Goal: Information Seeking & Learning: Learn about a topic

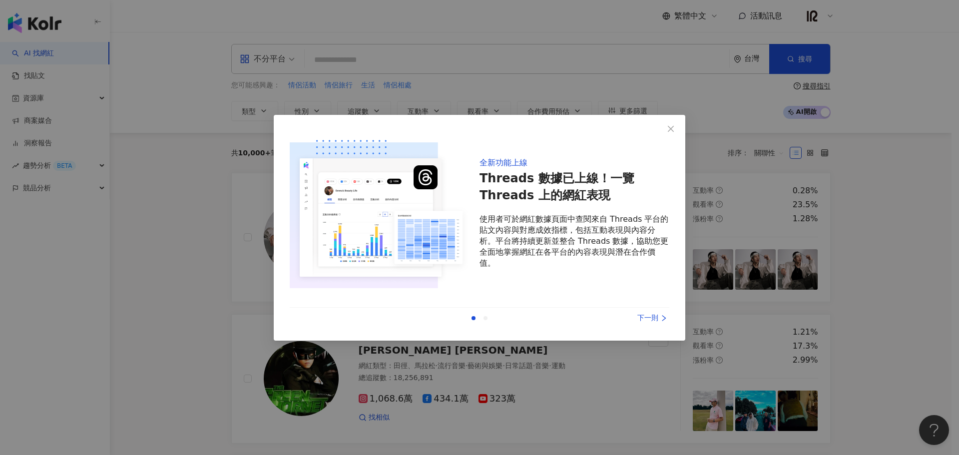
click at [654, 323] on div "下一則" at bounding box center [632, 318] width 75 height 11
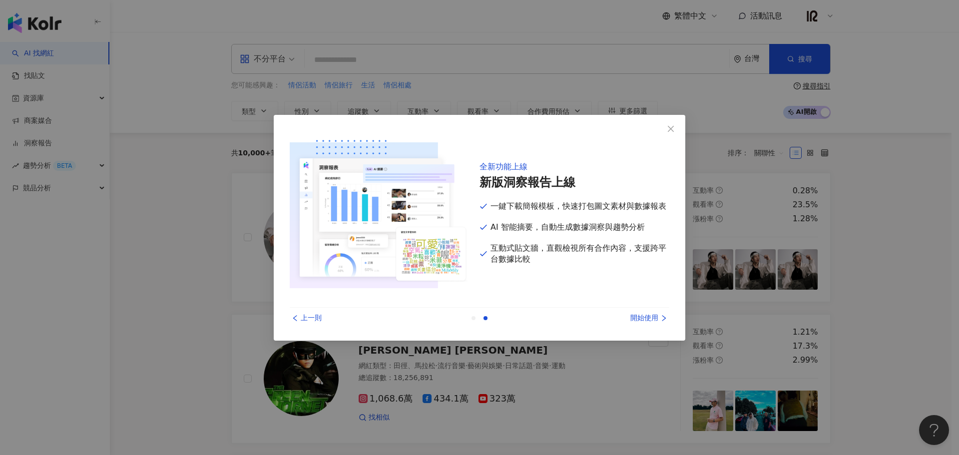
click at [654, 323] on div "開始使用" at bounding box center [632, 318] width 75 height 11
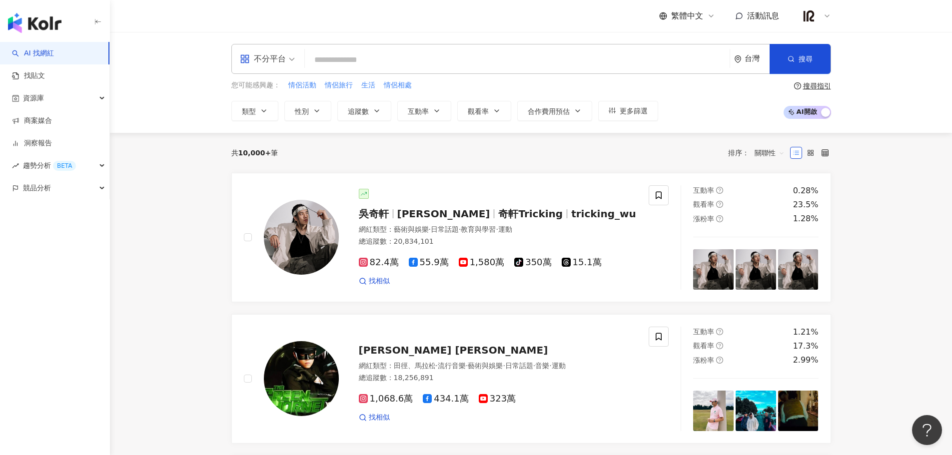
drag, startPoint x: 372, startPoint y: 61, endPoint x: 349, endPoint y: 68, distance: 23.7
click at [372, 61] on input "search" at bounding box center [517, 59] width 417 height 19
click at [291, 62] on span "不分平台" at bounding box center [267, 59] width 55 height 16
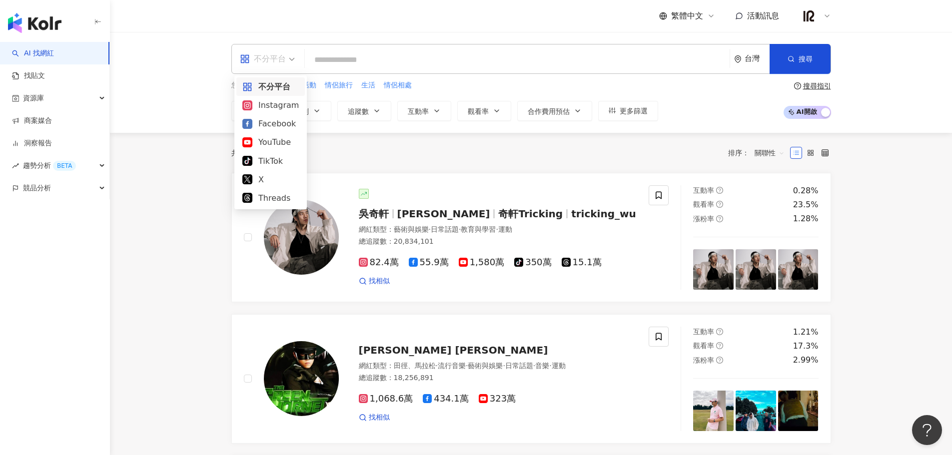
click at [264, 63] on div "不分平台" at bounding box center [263, 59] width 46 height 16
click at [256, 199] on div "Threads" at bounding box center [270, 198] width 56 height 12
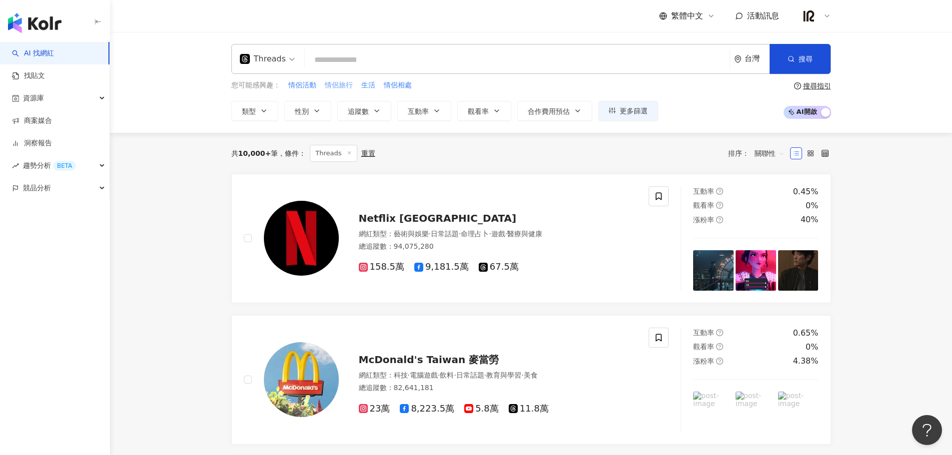
click at [346, 86] on span "情侶旅行" at bounding box center [339, 85] width 28 height 10
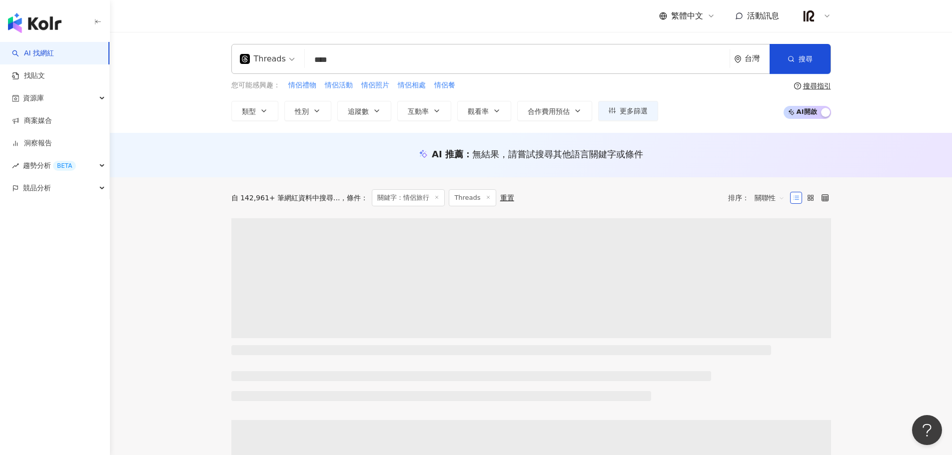
click at [364, 62] on input "****" at bounding box center [517, 59] width 417 height 19
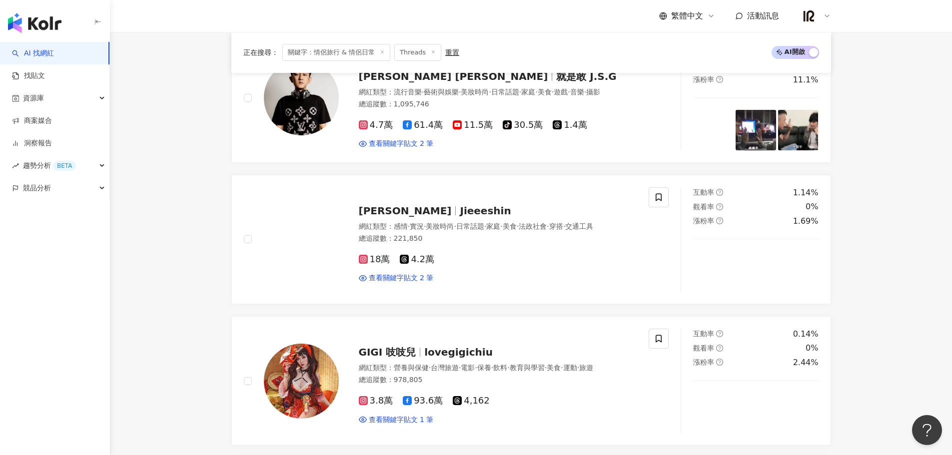
scroll to position [500, 0]
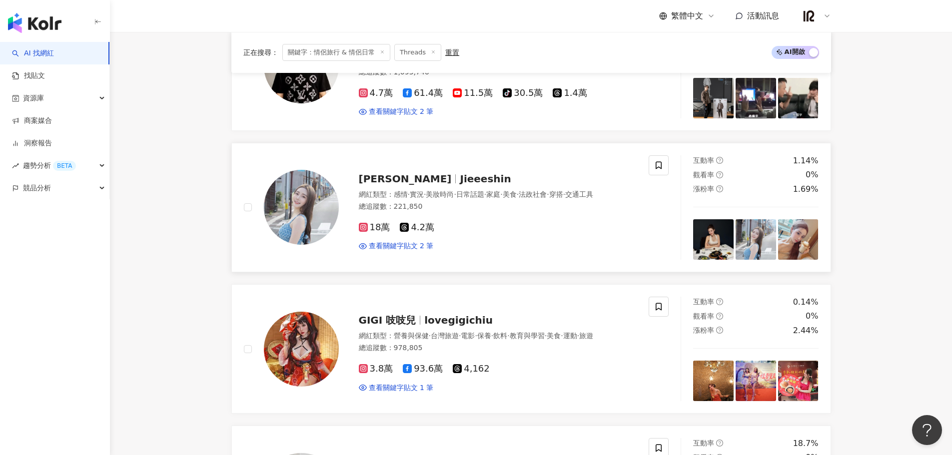
type input "**********"
click at [460, 174] on span "Jieeeshin" at bounding box center [485, 179] width 51 height 12
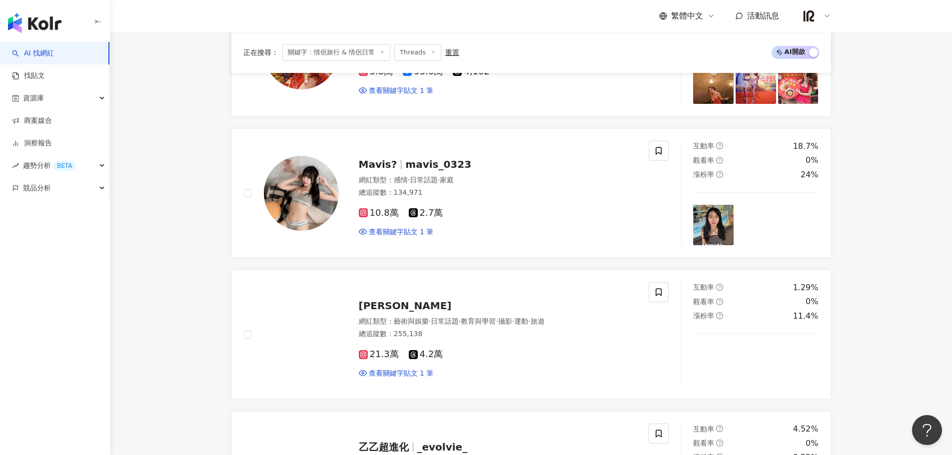
scroll to position [833, 0]
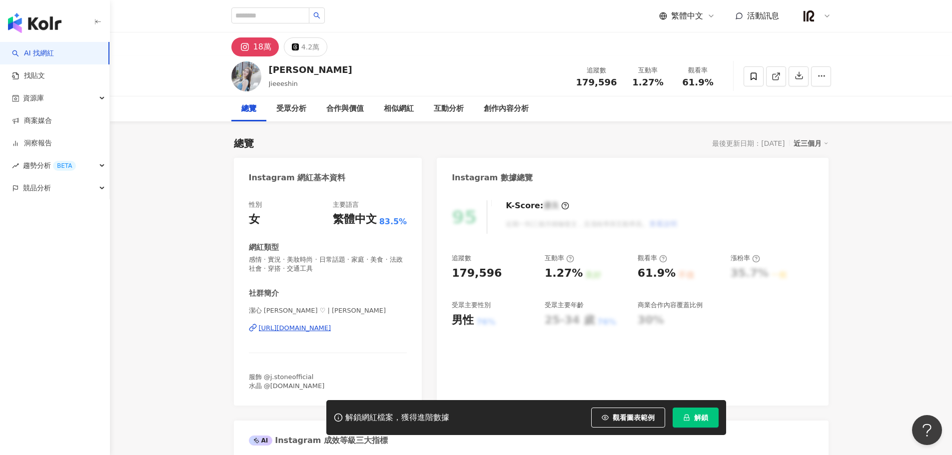
click at [331, 332] on div "https://www.instagram.com/jieeeshin/" at bounding box center [295, 328] width 72 height 9
